Goal: Book appointment/travel/reservation

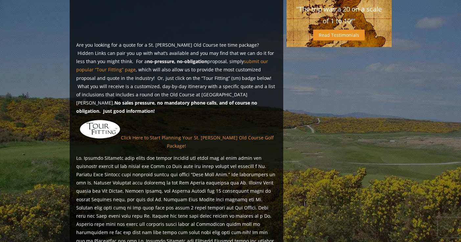
scroll to position [477, 0]
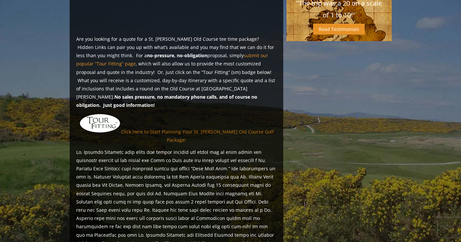
click at [165, 128] on link "Click Here to Start Planning Your St. [PERSON_NAME] Old Course Golf Package!" at bounding box center [197, 135] width 153 height 14
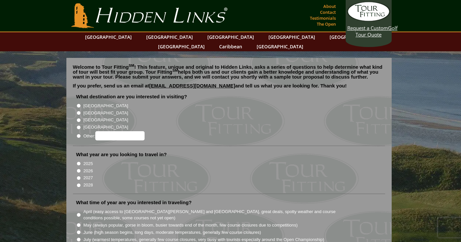
click at [78, 111] on input "[GEOGRAPHIC_DATA]" at bounding box center [78, 113] width 4 height 4
radio input "true"
click at [78, 168] on input "2026" at bounding box center [78, 170] width 4 height 4
radio input "true"
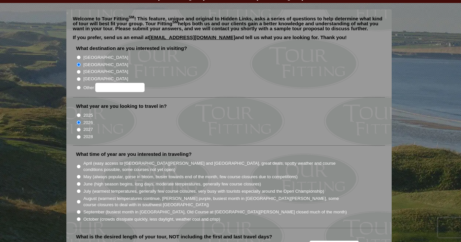
scroll to position [50, 0]
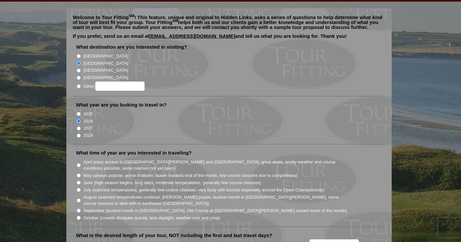
click at [78, 187] on input "July (warmest temperatures, generally few course closures, very busy with touri…" at bounding box center [78, 189] width 4 height 4
radio input "true"
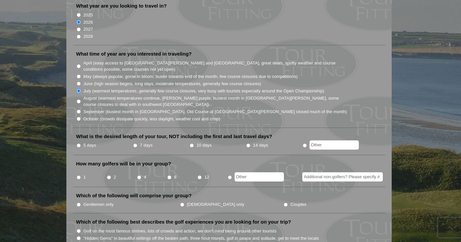
scroll to position [180, 0]
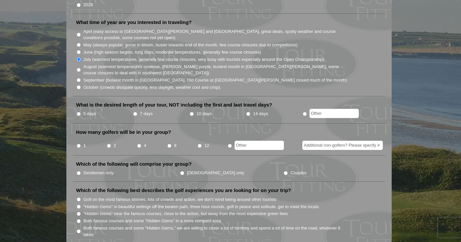
click at [190, 112] on input "10 days" at bounding box center [191, 114] width 4 height 4
radio input "true"
click at [137, 143] on input "4" at bounding box center [139, 145] width 4 height 4
radio input "true"
click at [79, 171] on input "Gentlemen only" at bounding box center [78, 173] width 4 height 4
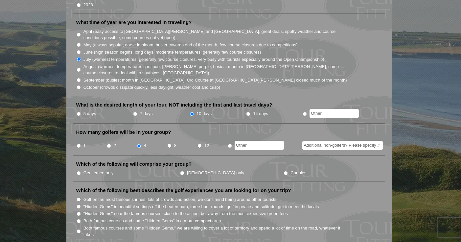
radio input "true"
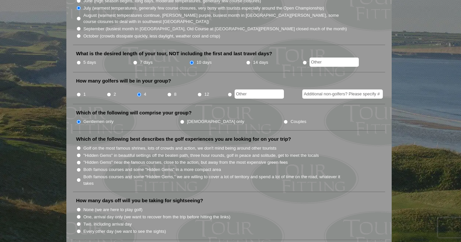
scroll to position [235, 0]
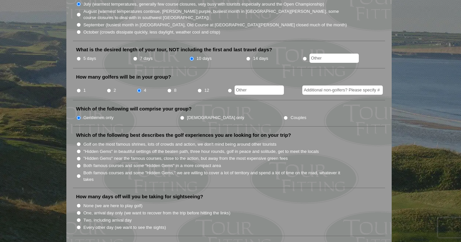
click at [78, 142] on input "Golf on the most famous shrines, lots of crowds and action, we don't mind being…" at bounding box center [78, 144] width 4 height 4
radio input "true"
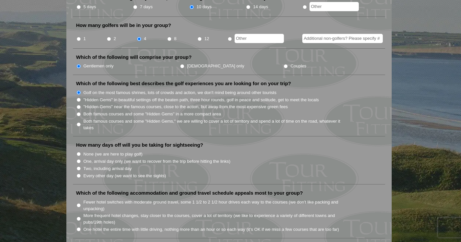
scroll to position [292, 0]
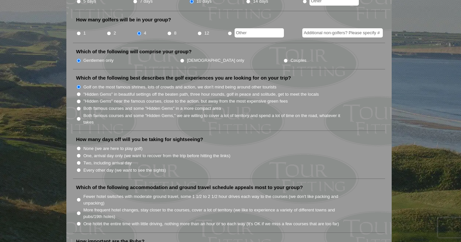
click at [77, 161] on input "Two, including arrival day" at bounding box center [78, 163] width 4 height 4
radio input "true"
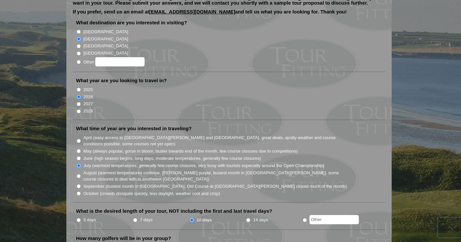
scroll to position [0, 0]
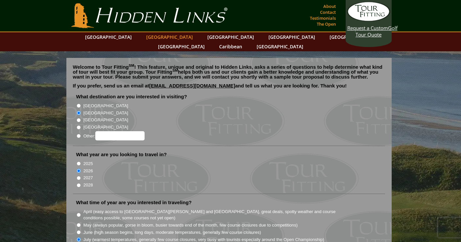
click at [155, 38] on link "[GEOGRAPHIC_DATA]" at bounding box center [169, 37] width 53 height 10
